Goal: Information Seeking & Learning: Learn about a topic

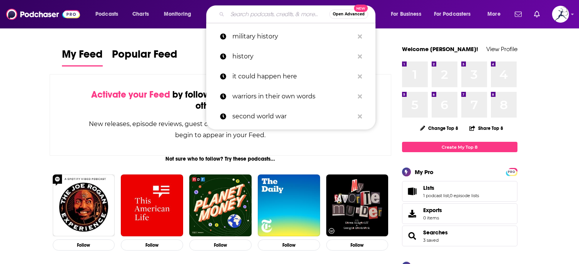
click at [252, 13] on input "Search podcasts, credits, & more..." at bounding box center [278, 14] width 102 height 12
paste input "School of War"
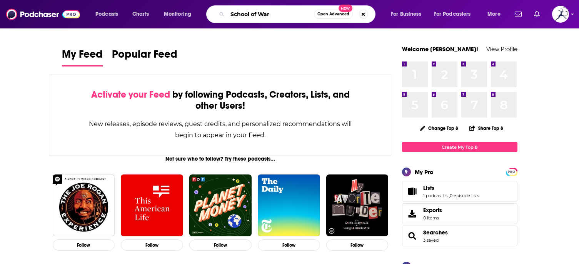
type input "School of War"
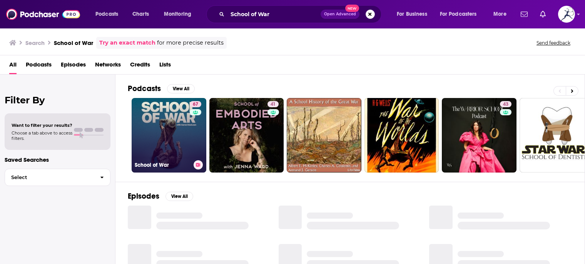
click at [197, 157] on div "67" at bounding box center [196, 130] width 13 height 59
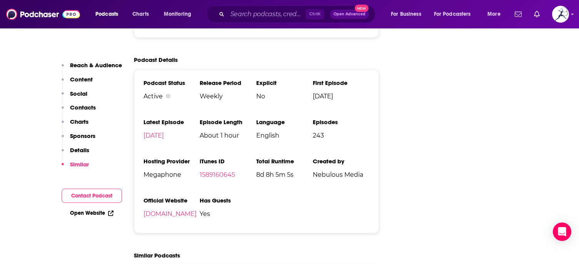
scroll to position [1154, 0]
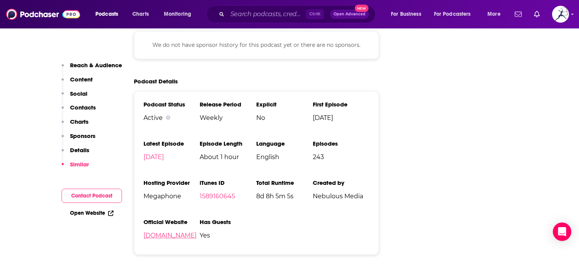
click at [196, 232] on link "[DOMAIN_NAME]" at bounding box center [170, 235] width 53 height 7
